Goal: Task Accomplishment & Management: Manage account settings

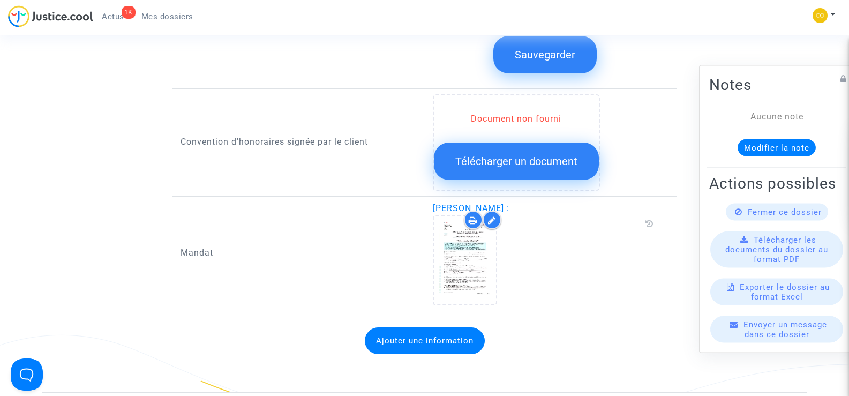
scroll to position [1393, 0]
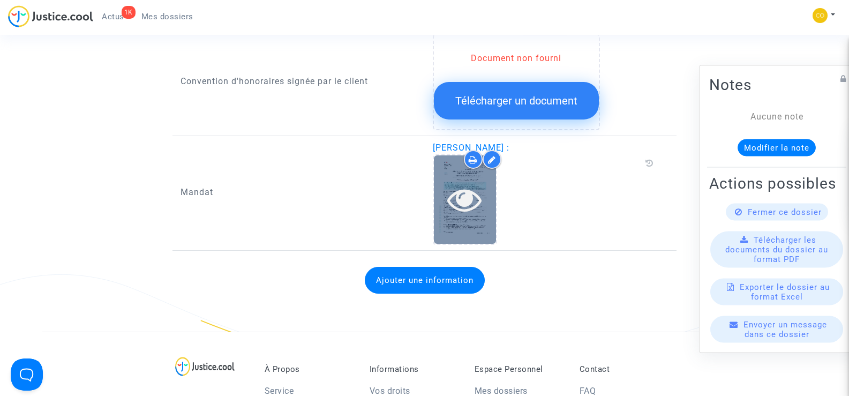
click at [485, 200] on div at bounding box center [465, 199] width 62 height 34
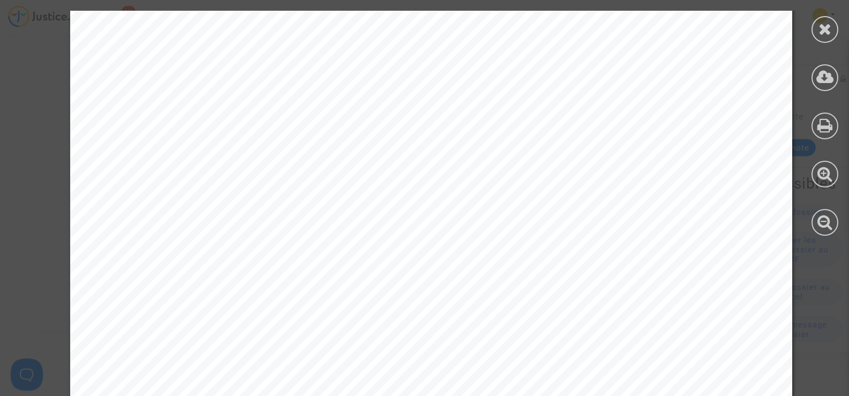
scroll to position [1678, 0]
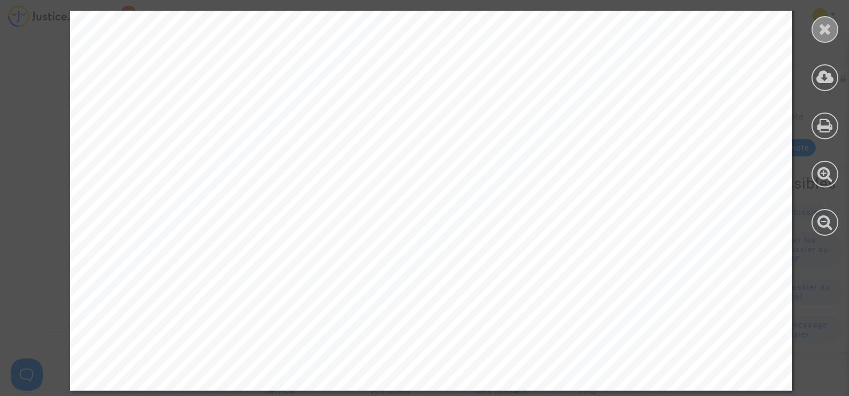
click at [836, 29] on div at bounding box center [824, 29] width 27 height 27
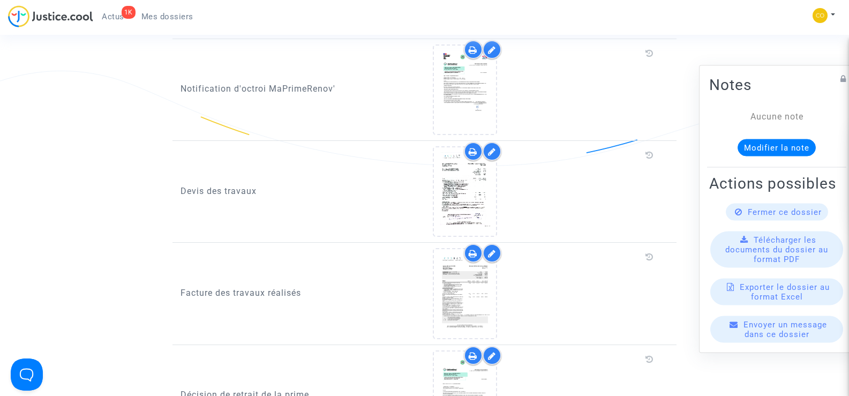
scroll to position [643, 0]
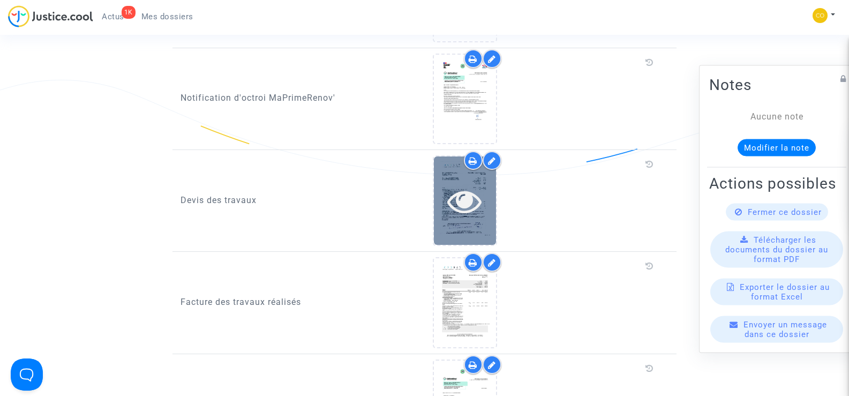
click at [434, 185] on div at bounding box center [465, 201] width 62 height 34
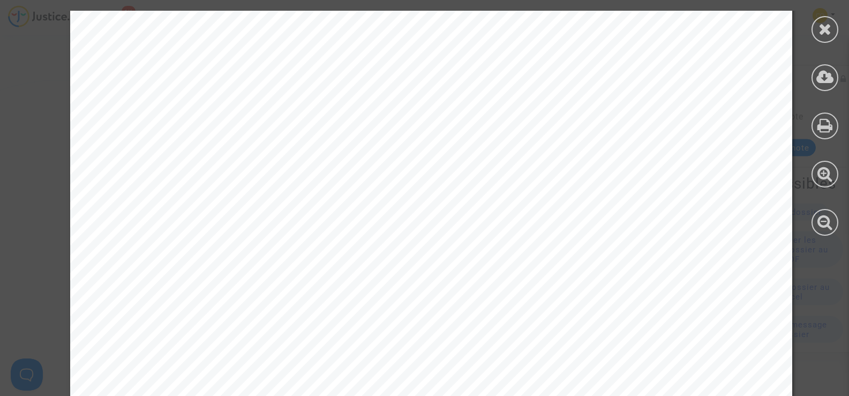
scroll to position [3732, 0]
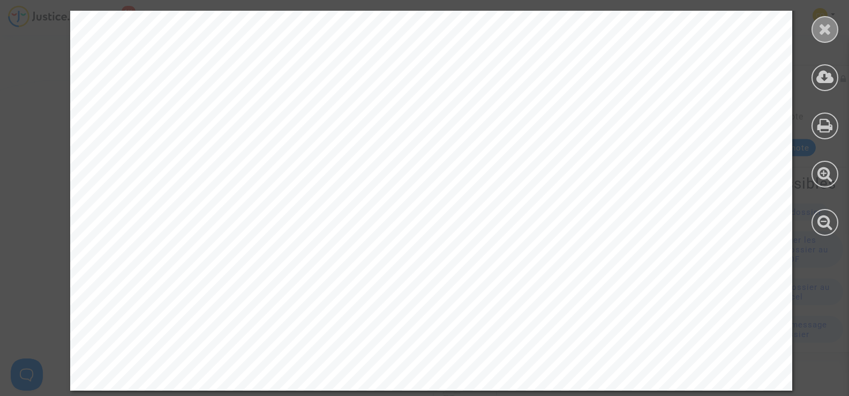
click at [832, 25] on div at bounding box center [824, 29] width 27 height 27
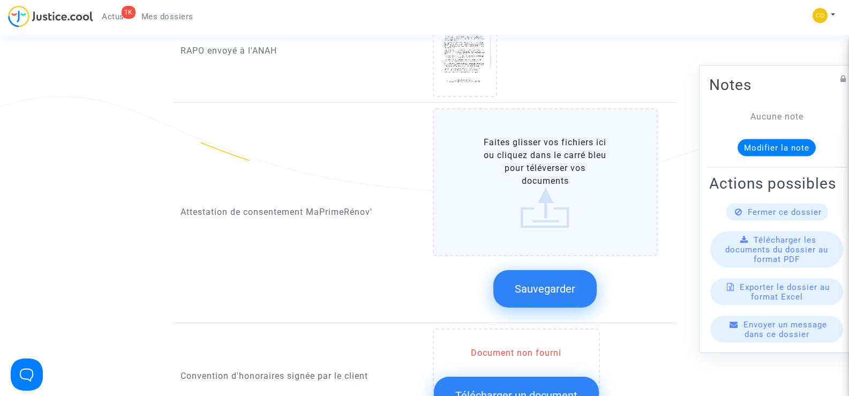
scroll to position [1125, 0]
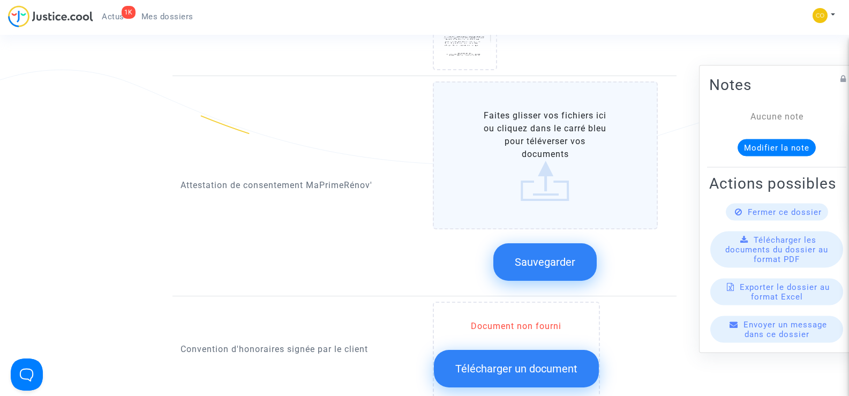
click at [546, 160] on label "Faites glisser vos fichiers ici ou cliquez dans le carré bleu pour téléverser v…" at bounding box center [546, 155] width 226 height 148
click at [0, 0] on input "Faites glisser vos fichiers ici ou cliquez dans le carré bleu pour téléverser v…" at bounding box center [0, 0] width 0 height 0
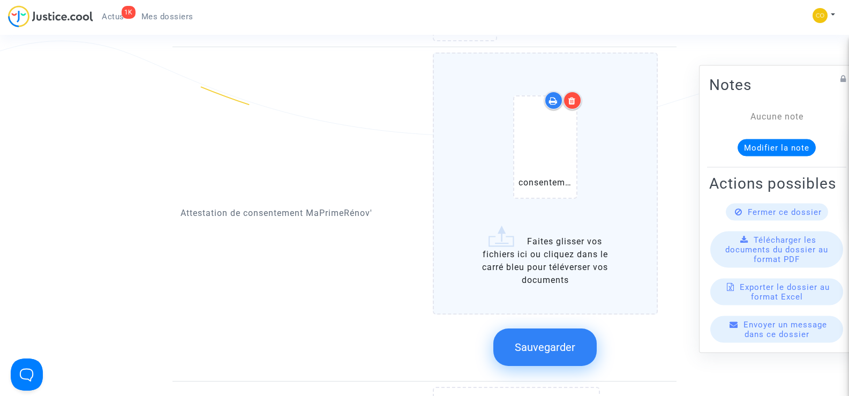
scroll to position [1178, 0]
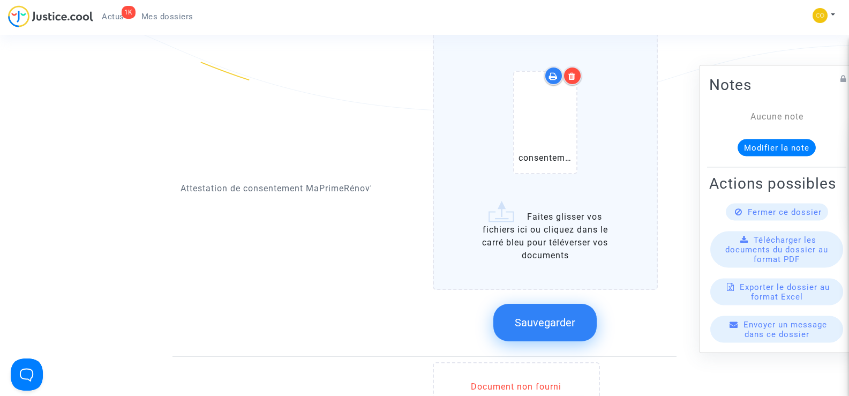
click at [563, 304] on button "Sauvegarder" at bounding box center [544, 322] width 103 height 37
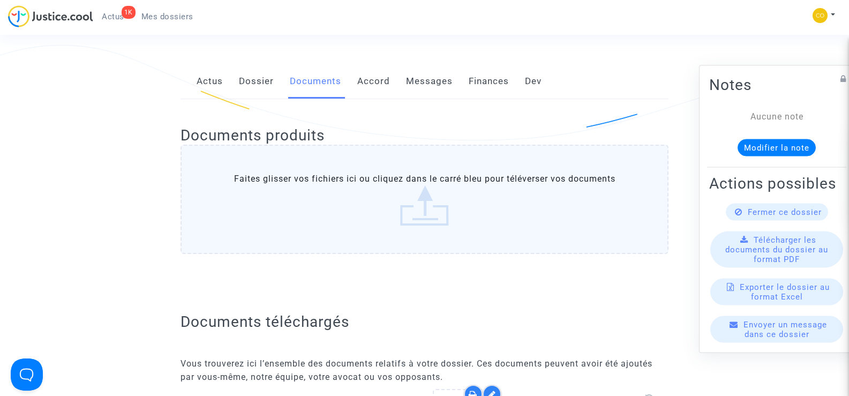
scroll to position [0, 0]
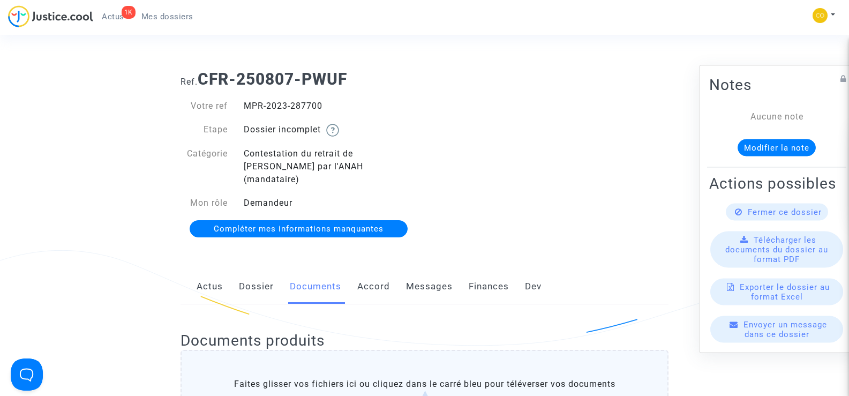
click at [159, 16] on span "Mes dossiers" at bounding box center [167, 17] width 52 height 10
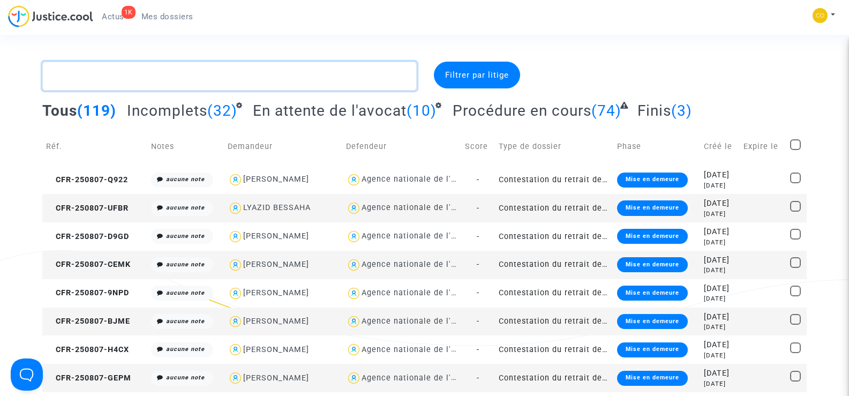
click at [119, 77] on textarea at bounding box center [229, 76] width 374 height 29
paste textarea "OULOUS"
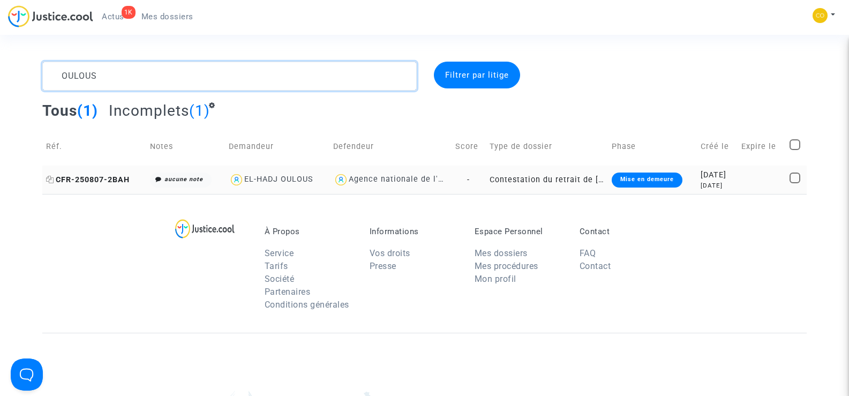
type textarea "OULOUS"
click at [97, 175] on span "CFR-250807-2BAH" at bounding box center [88, 179] width 84 height 9
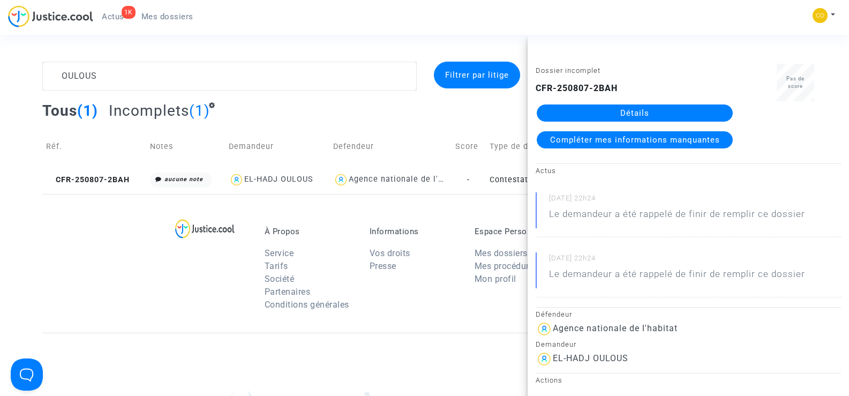
click at [640, 109] on link "Détails" at bounding box center [635, 112] width 196 height 17
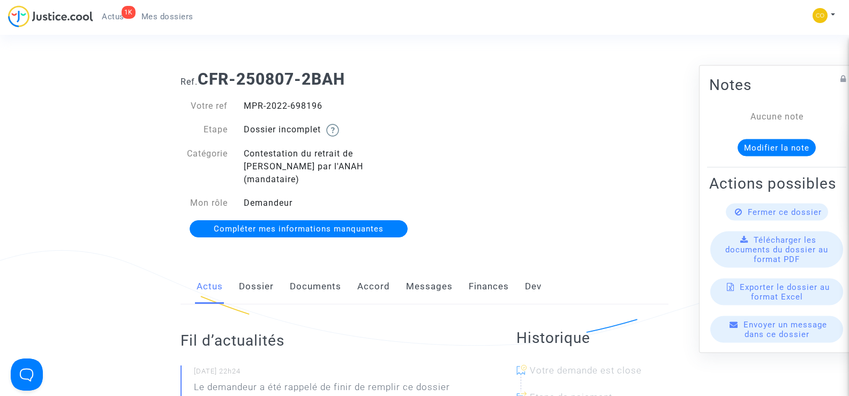
click at [304, 273] on link "Documents" at bounding box center [315, 286] width 51 height 35
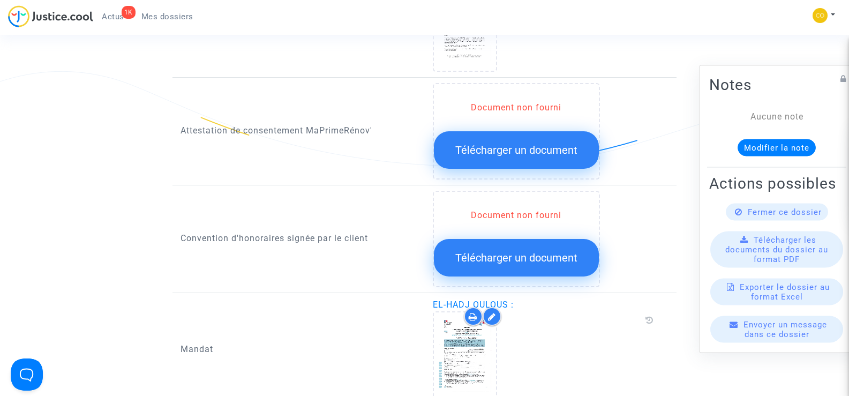
scroll to position [1286, 0]
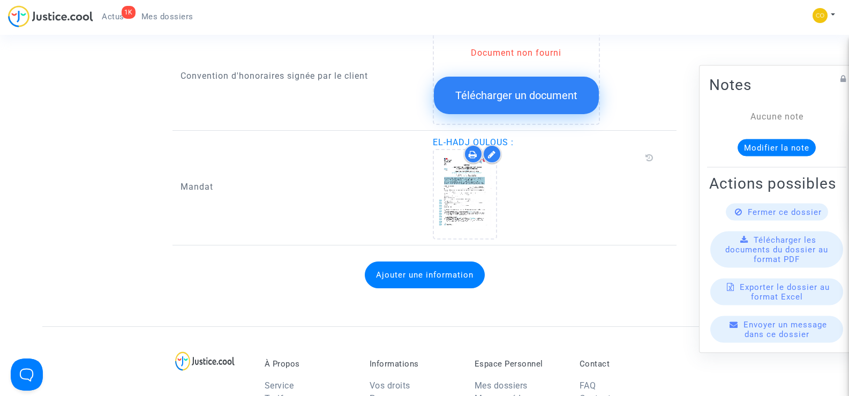
drag, startPoint x: 508, startPoint y: 127, endPoint x: 475, endPoint y: 127, distance: 33.7
click at [475, 137] on span "EL-HADJ OULOUS :" at bounding box center [473, 142] width 81 height 10
copy span "OULOUS"
click at [590, 184] on div at bounding box center [546, 194] width 226 height 91
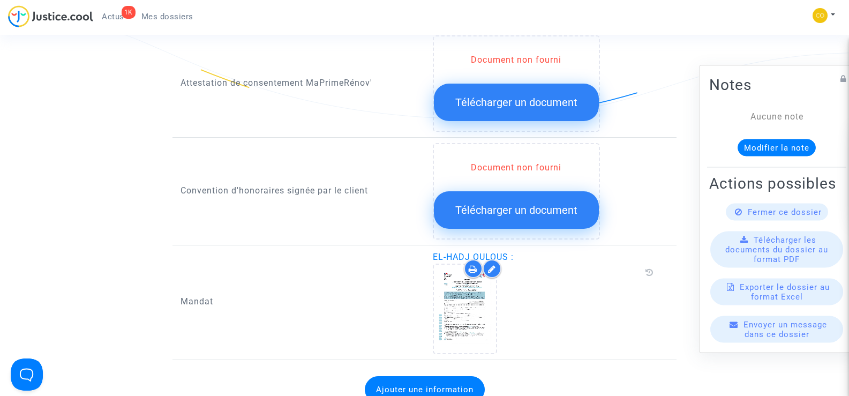
scroll to position [1018, 0]
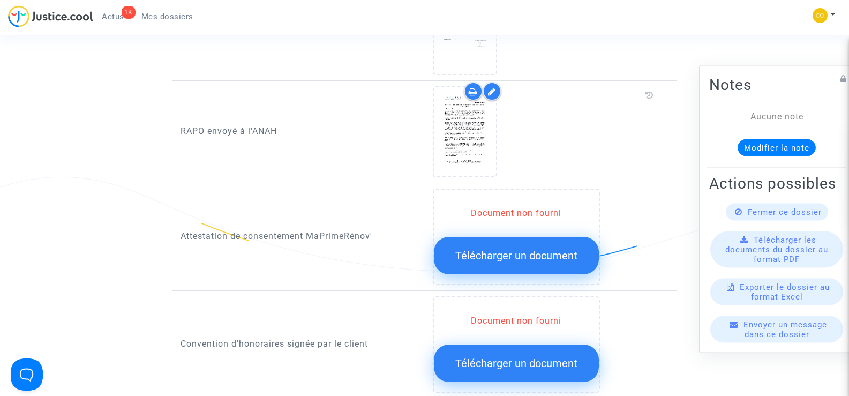
click at [640, 200] on div "Document non fourni Télécharger un document" at bounding box center [546, 237] width 226 height 96
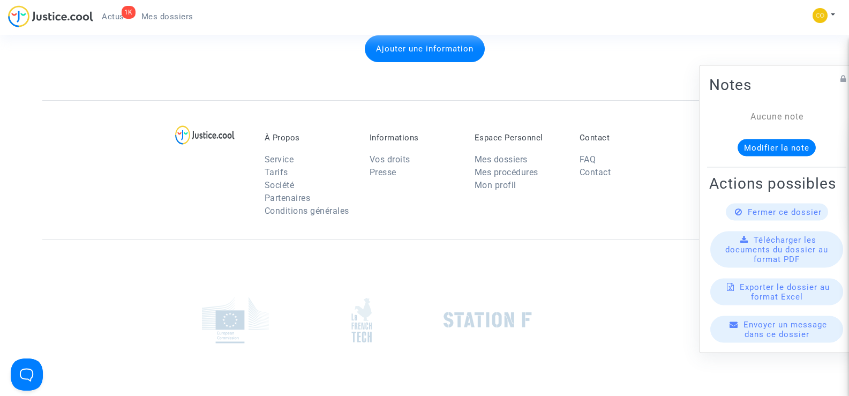
scroll to position [1600, 0]
